Goal: Navigation & Orientation: Find specific page/section

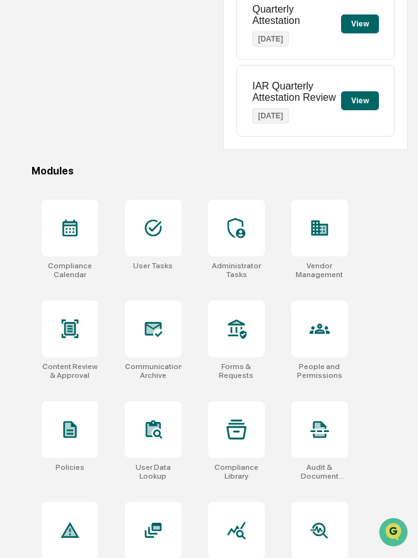
scroll to position [279, 0]
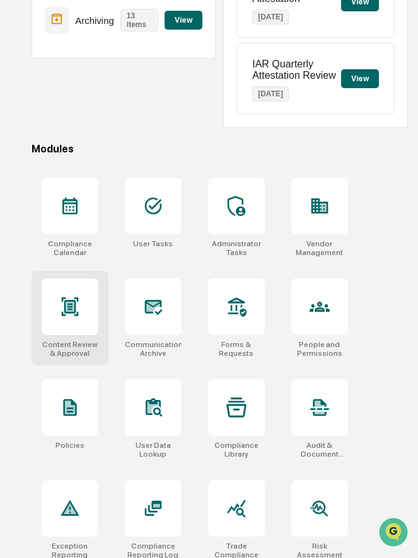
click at [84, 316] on div at bounding box center [70, 307] width 57 height 57
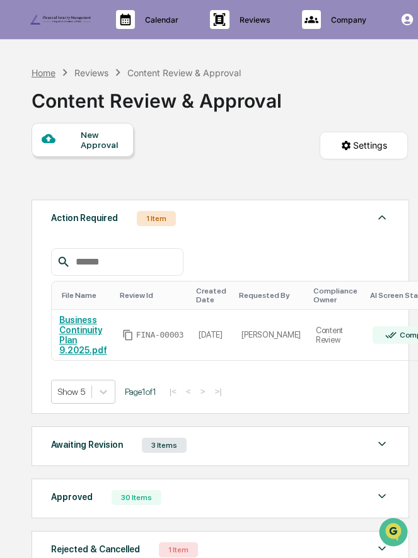
click at [48, 69] on div "Home" at bounding box center [44, 72] width 24 height 11
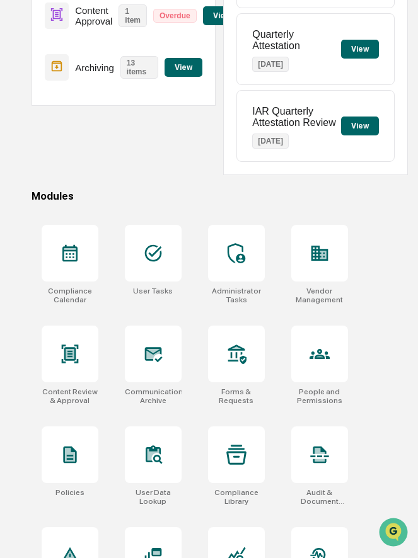
scroll to position [232, 0]
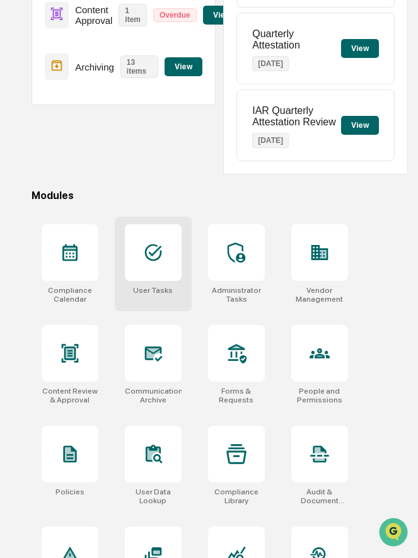
click at [156, 268] on div at bounding box center [153, 252] width 57 height 57
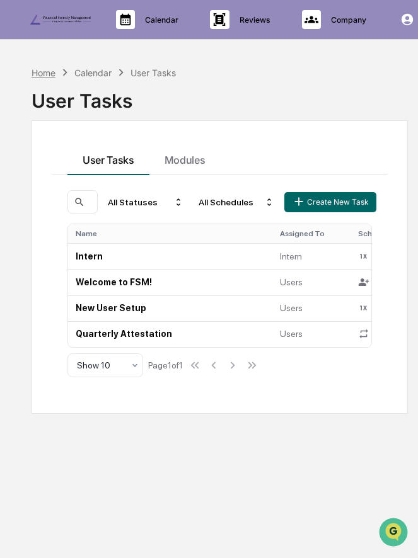
click at [43, 73] on div "Home" at bounding box center [44, 72] width 24 height 11
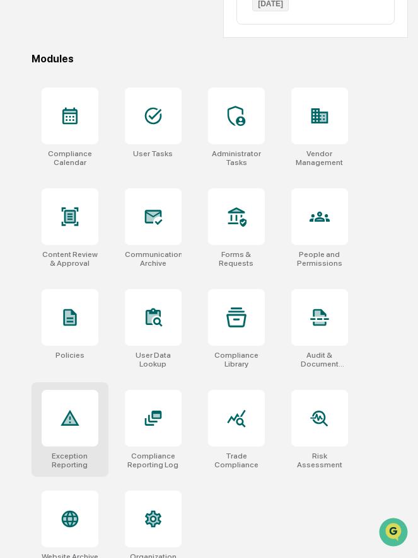
scroll to position [390, 0]
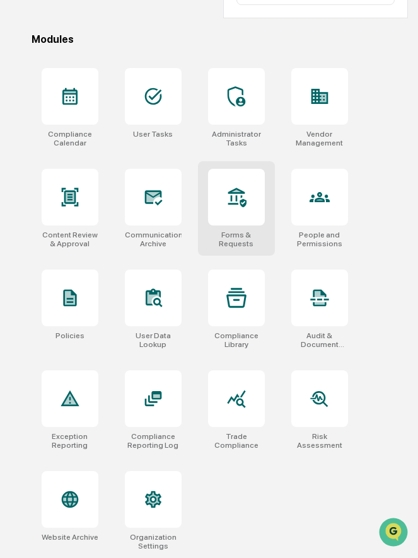
click at [244, 211] on div at bounding box center [236, 197] width 57 height 57
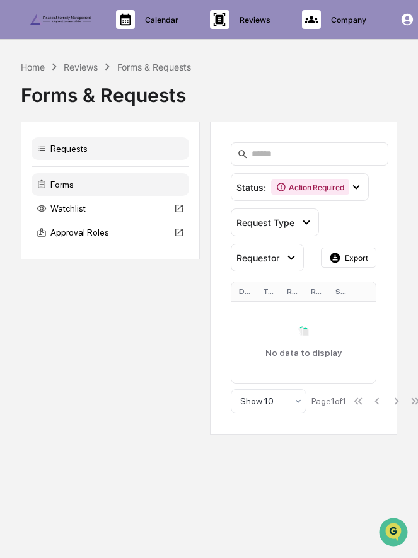
click at [110, 188] on div "Forms" at bounding box center [111, 184] width 158 height 23
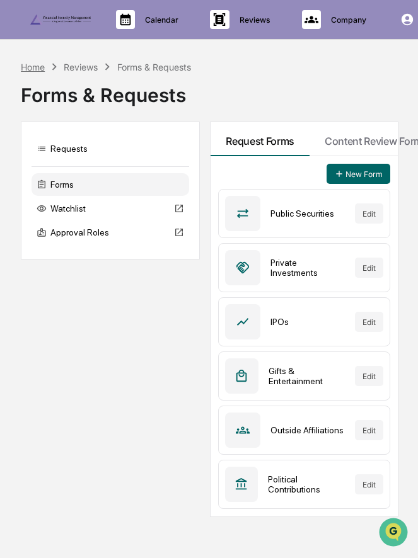
click at [37, 66] on div "Home" at bounding box center [33, 67] width 24 height 11
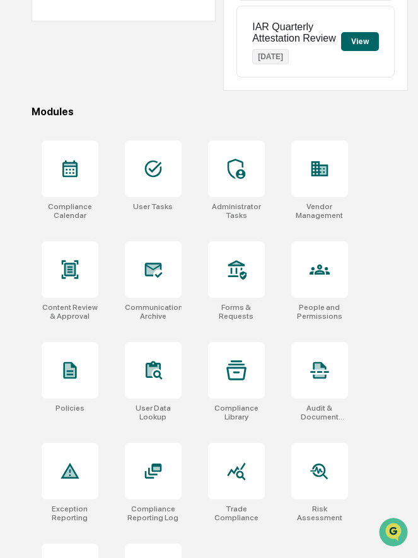
scroll to position [390, 0]
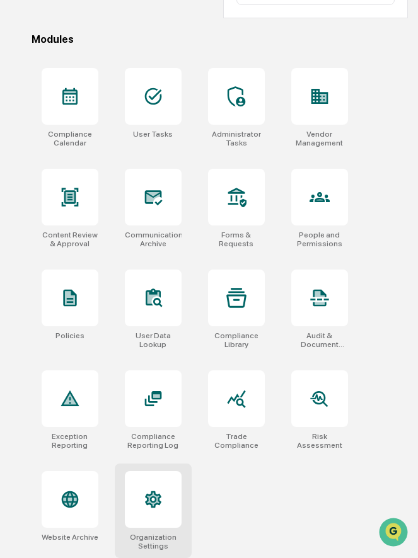
click at [154, 493] on icon at bounding box center [153, 500] width 16 height 17
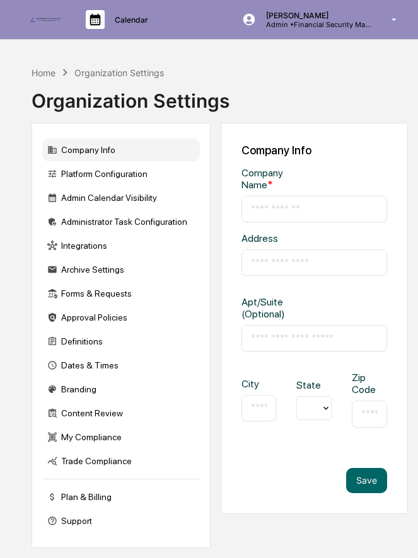
type input "**********"
type input "*********"
type input "********"
type input "*****"
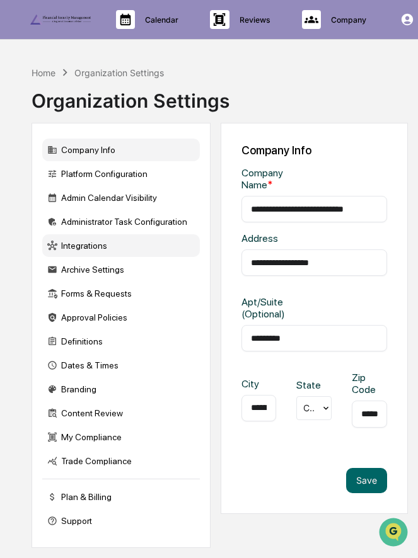
click at [110, 243] on div "Integrations" at bounding box center [121, 245] width 158 height 23
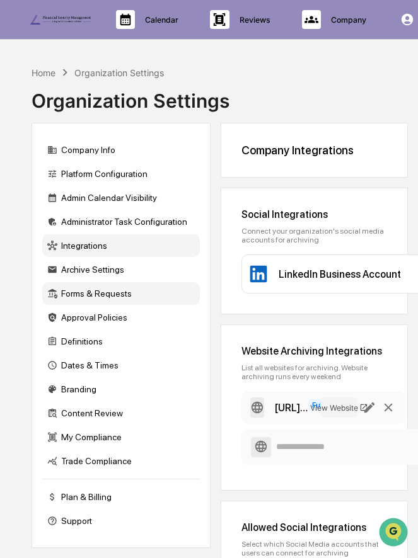
click at [113, 301] on div "Forms & Requests" at bounding box center [121, 293] width 158 height 23
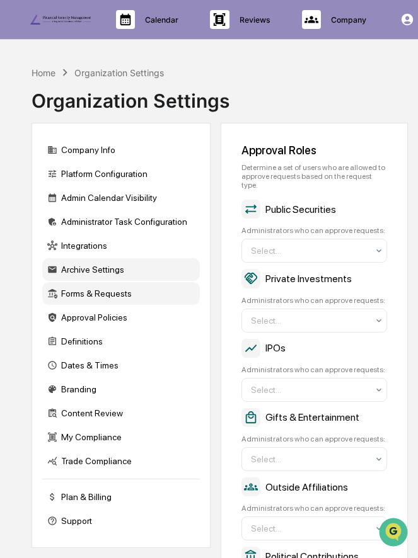
click at [113, 274] on div "Archive Settings" at bounding box center [121, 269] width 158 height 23
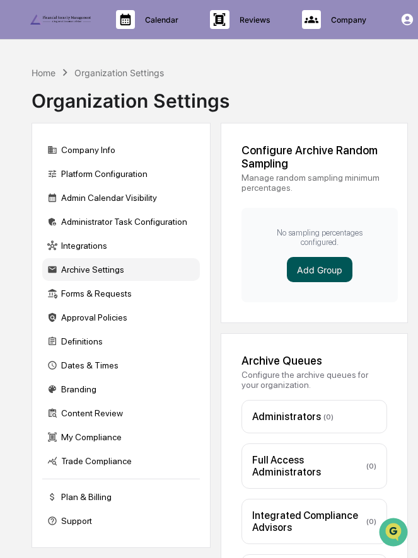
click at [301, 268] on button "Add Group" at bounding box center [320, 269] width 66 height 25
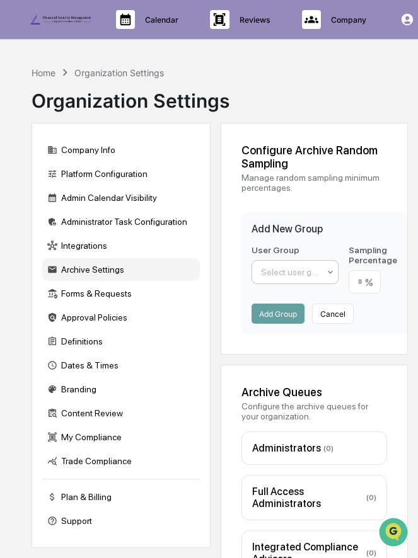
click at [289, 274] on div at bounding box center [290, 272] width 58 height 13
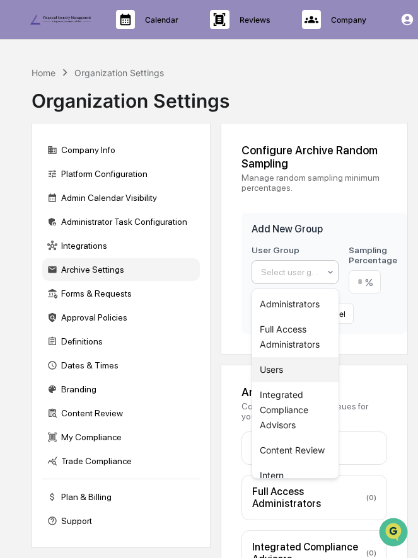
click at [277, 362] on div "Users" at bounding box center [295, 369] width 86 height 25
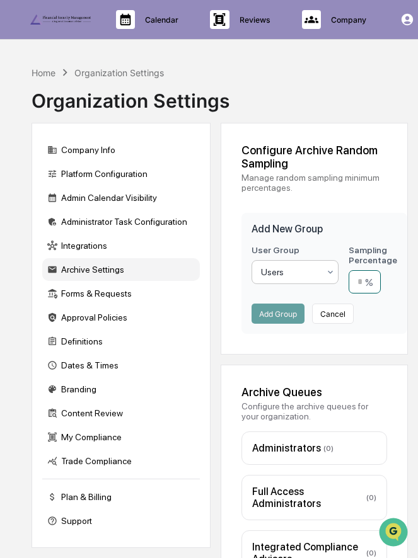
click at [366, 283] on input "number" at bounding box center [365, 281] width 32 height 23
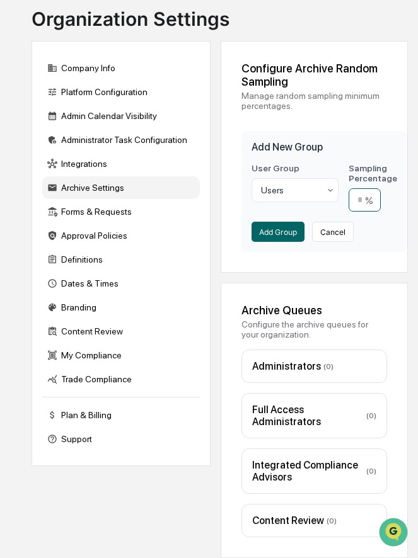
scroll to position [66, 0]
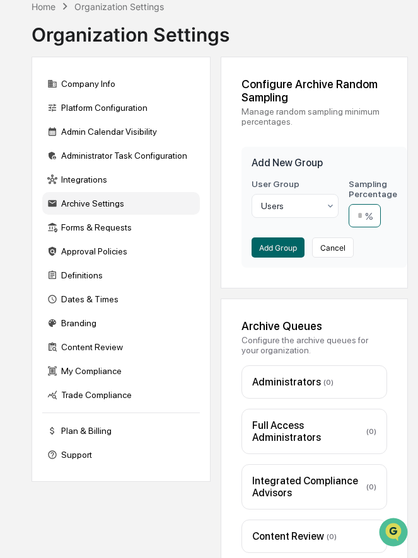
type input "**"
click at [281, 237] on div "User Group Users Sampling Percentage ** % Add Group Cancel" at bounding box center [325, 218] width 146 height 79
click at [279, 245] on button "Add Group" at bounding box center [278, 248] width 53 height 20
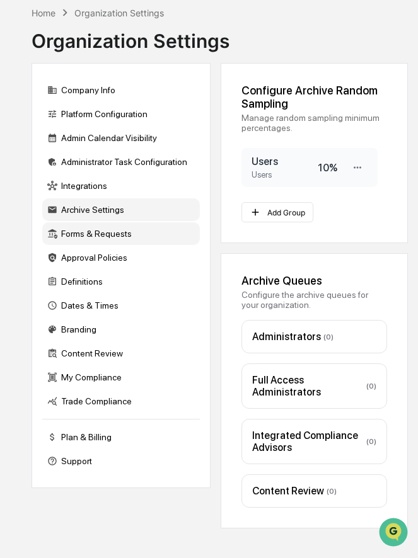
click at [117, 235] on div "Forms & Requests" at bounding box center [121, 234] width 158 height 23
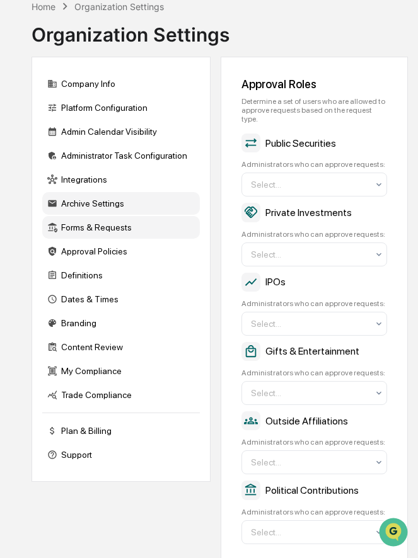
click at [86, 207] on div "Archive Settings" at bounding box center [121, 203] width 158 height 23
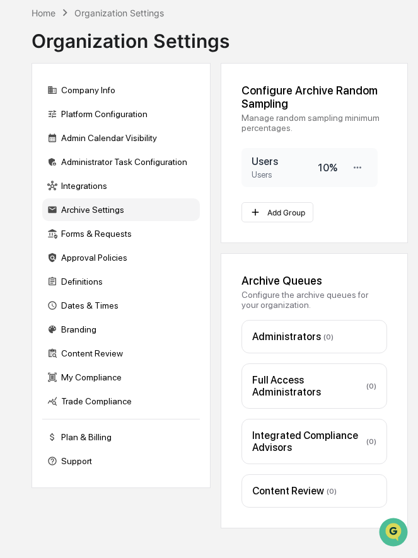
scroll to position [60, 0]
click at [113, 236] on div "Forms & Requests" at bounding box center [121, 234] width 158 height 23
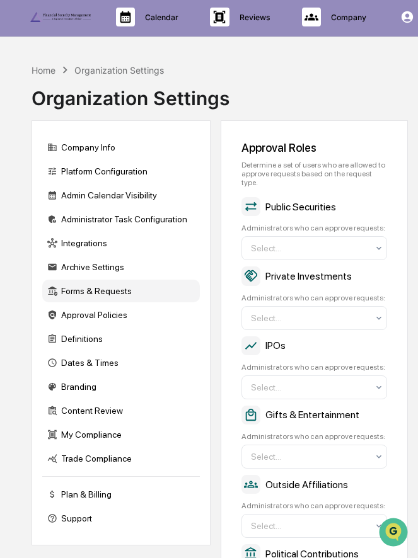
scroll to position [0, 0]
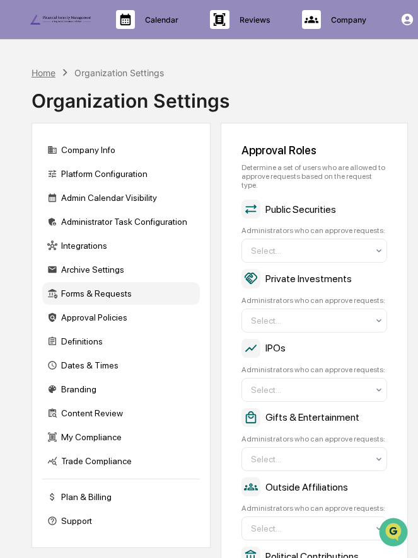
click at [45, 71] on div "Home" at bounding box center [44, 72] width 24 height 11
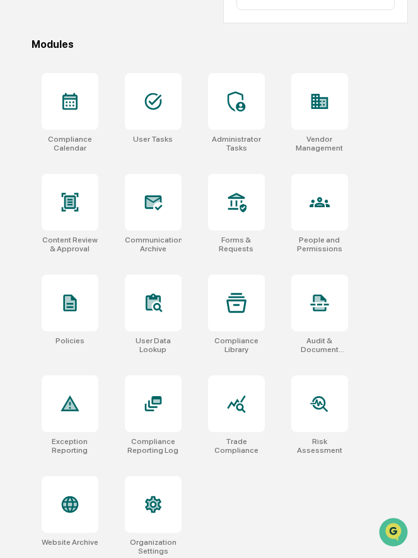
scroll to position [390, 0]
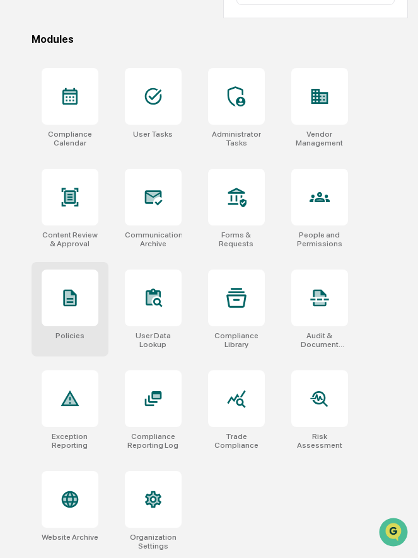
click at [74, 294] on icon at bounding box center [69, 298] width 13 height 17
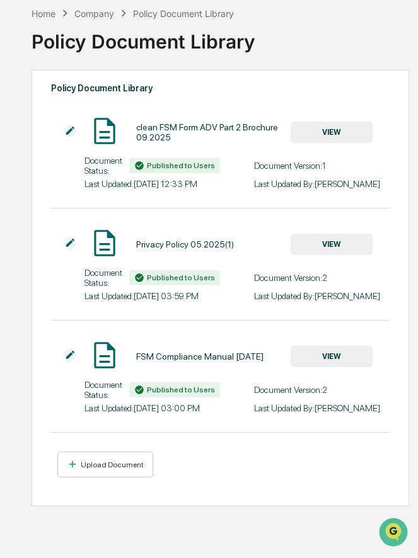
scroll to position [60, 0]
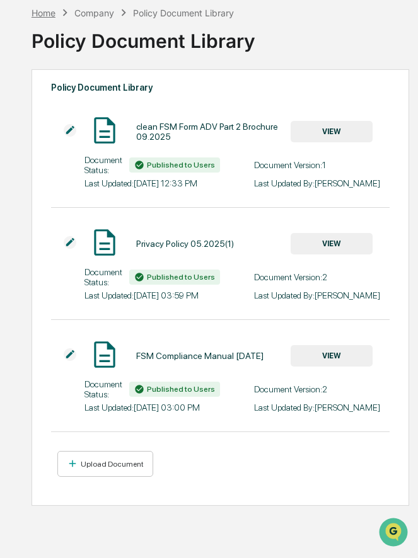
click at [48, 11] on div "Home" at bounding box center [44, 13] width 24 height 11
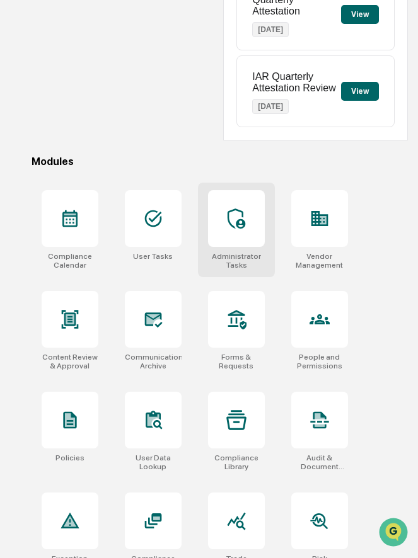
scroll to position [390, 0]
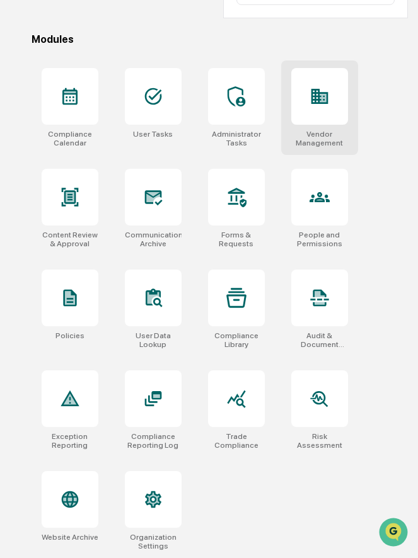
click at [320, 113] on div at bounding box center [319, 96] width 57 height 57
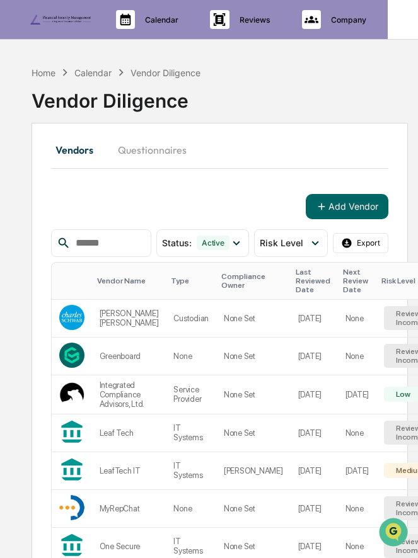
click at [405, 20] on icon at bounding box center [408, 20] width 12 height 12
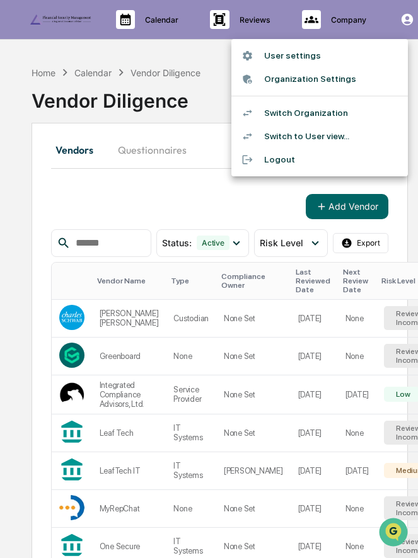
click at [307, 139] on li "Switch to User view..." at bounding box center [319, 136] width 177 height 23
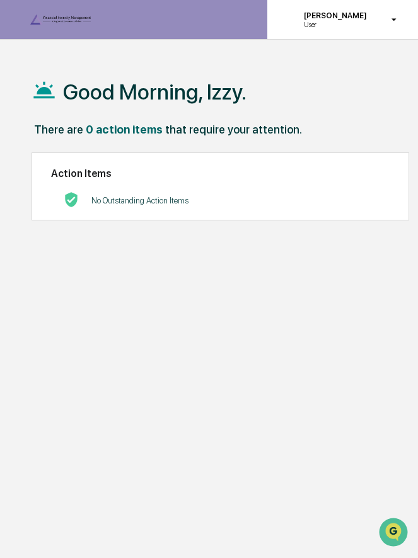
click at [390, 14] on icon at bounding box center [394, 20] width 22 height 12
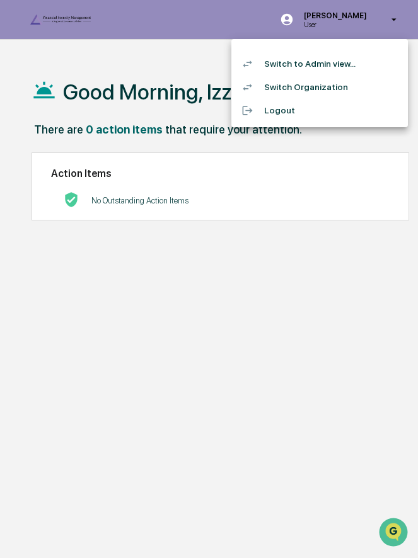
click at [330, 84] on li "Switch Organization" at bounding box center [319, 87] width 177 height 23
